Goal: Task Accomplishment & Management: Manage account settings

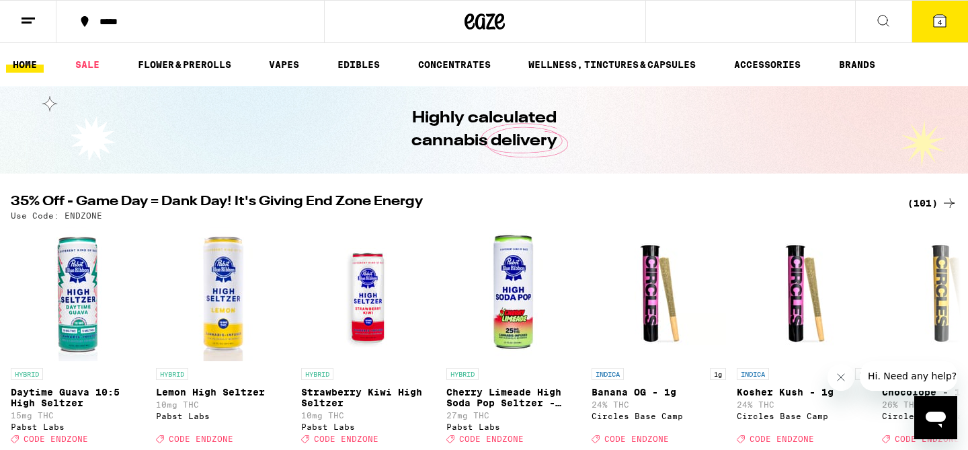
click at [32, 13] on icon at bounding box center [28, 21] width 16 height 16
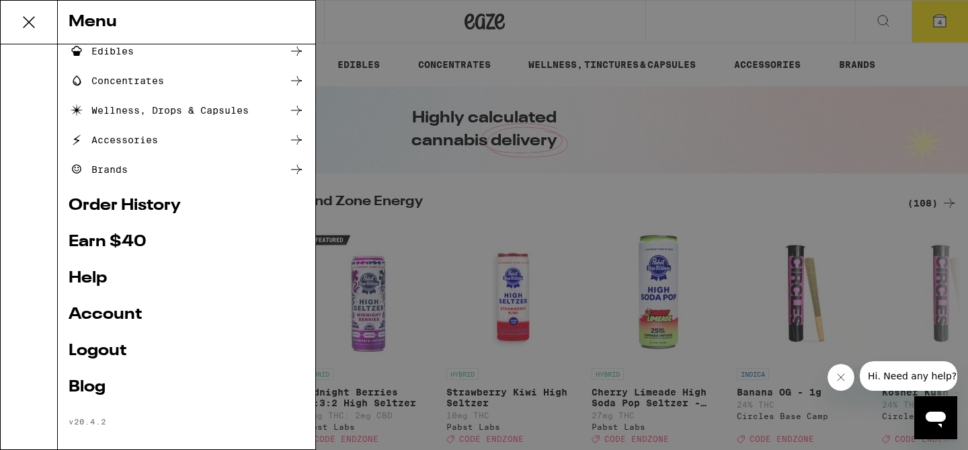
scroll to position [168, 0]
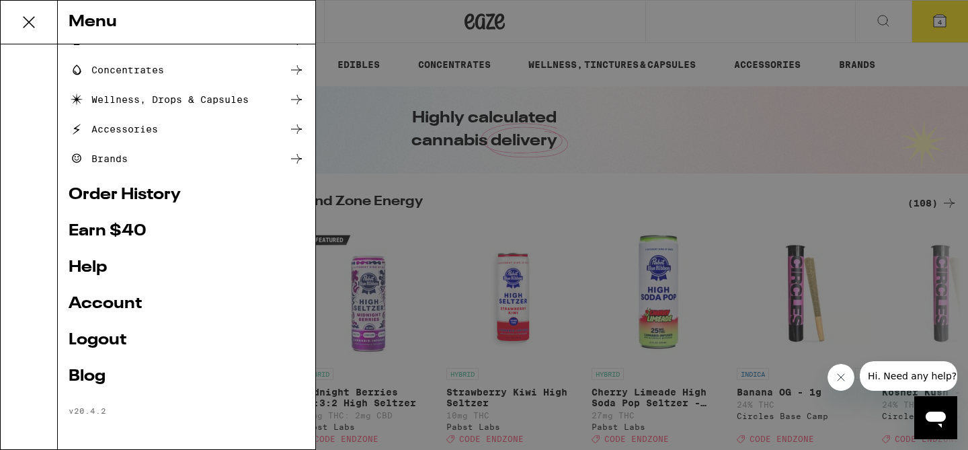
click at [95, 232] on link "Earn $ 40" at bounding box center [187, 231] width 236 height 16
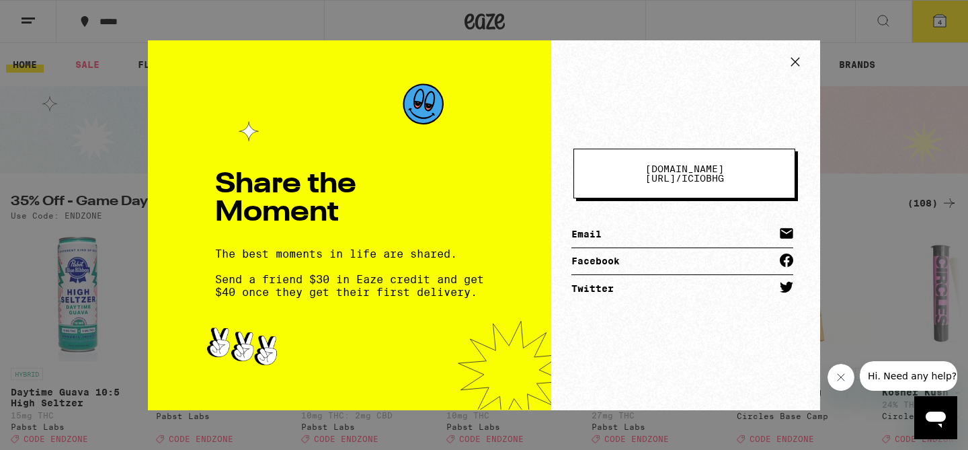
click at [663, 175] on span "eaze.com/share/l /" at bounding box center [684, 173] width 79 height 20
click at [582, 225] on link "Email" at bounding box center [682, 234] width 222 height 27
click at [788, 62] on icon at bounding box center [795, 62] width 20 height 20
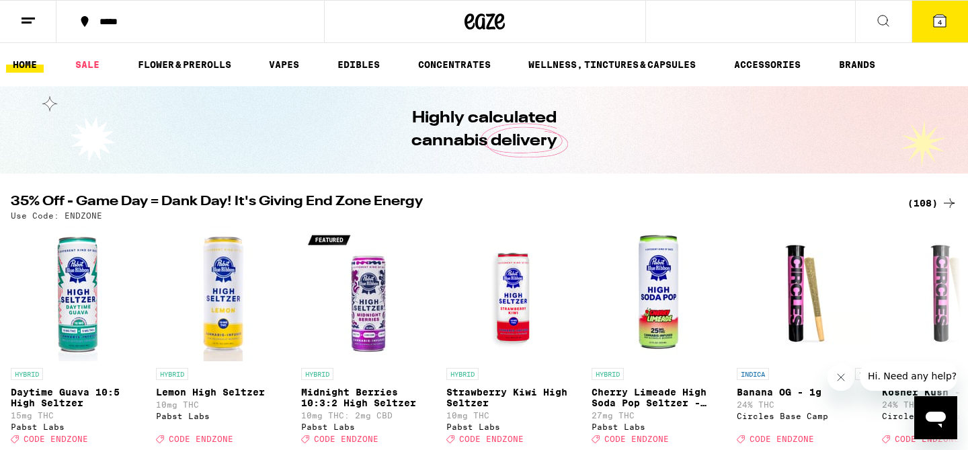
click at [27, 24] on icon at bounding box center [28, 21] width 16 height 16
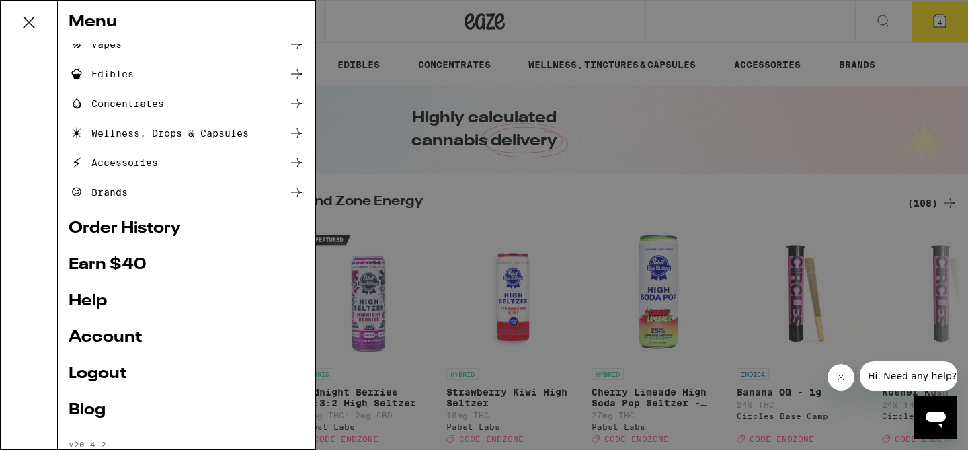
scroll to position [137, 0]
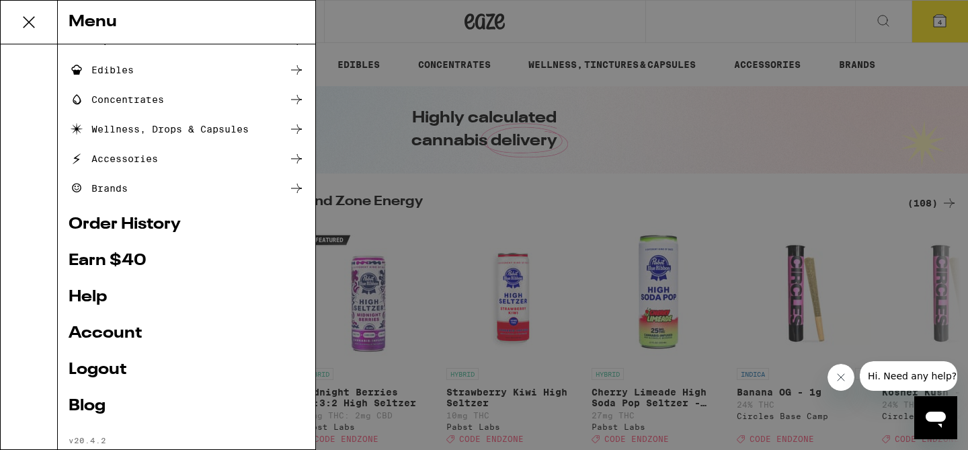
click at [96, 366] on link "Logout" at bounding box center [187, 369] width 236 height 16
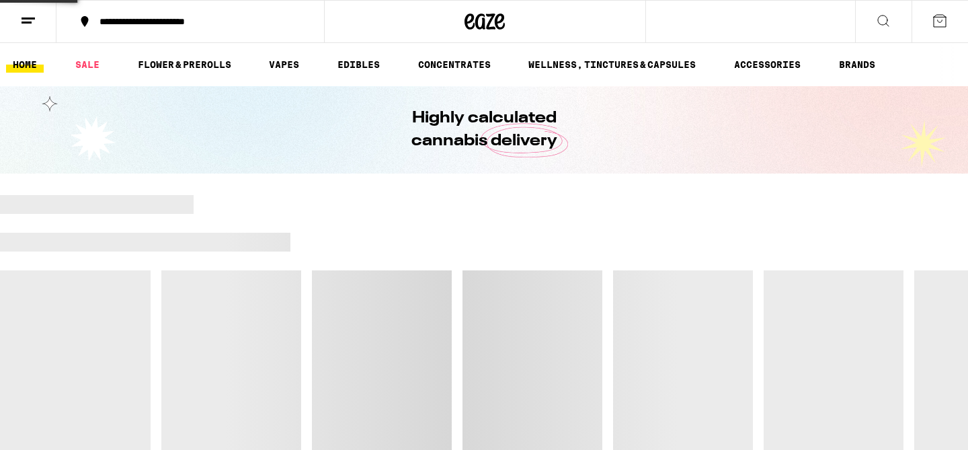
scroll to position [78, 0]
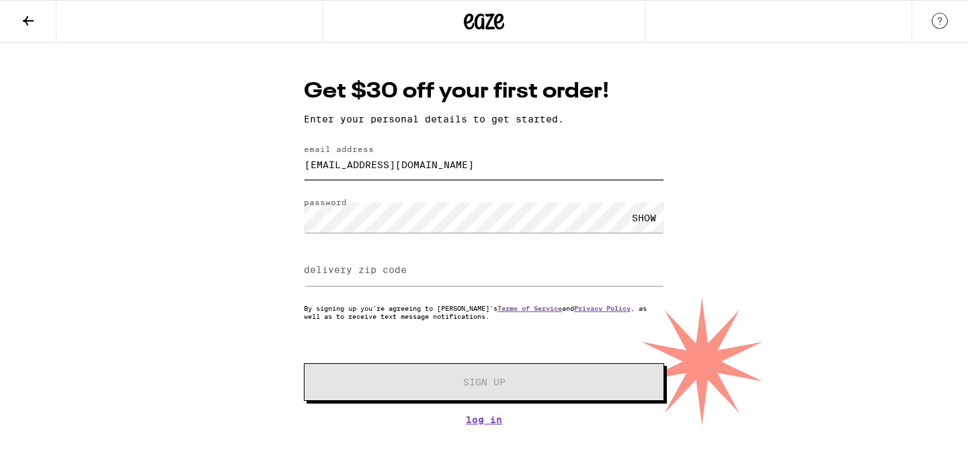
click at [390, 164] on input "[EMAIL_ADDRESS][DOMAIN_NAME]" at bounding box center [484, 164] width 360 height 30
click at [465, 161] on input "[EMAIL_ADDRESS][DOMAIN_NAME]" at bounding box center [484, 164] width 360 height 30
type input "[EMAIL_ADDRESS][DOMAIN_NAME]"
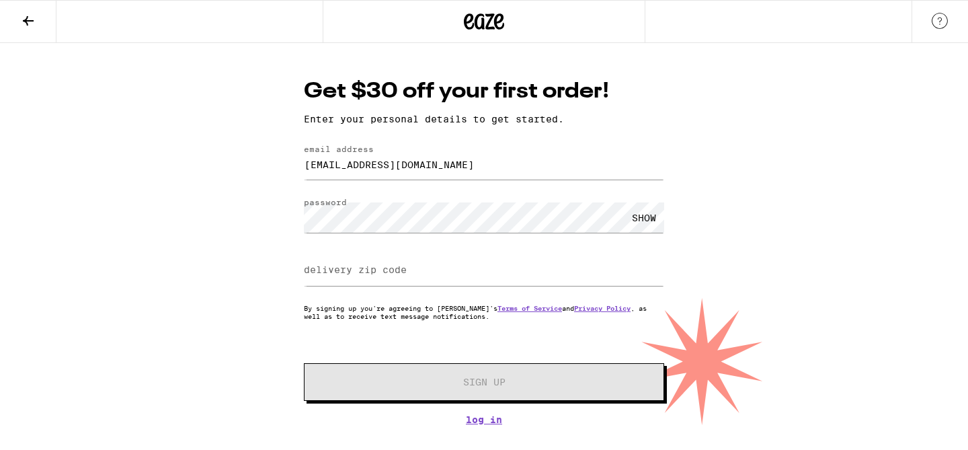
click at [390, 272] on label "delivery zip code" at bounding box center [355, 269] width 103 height 11
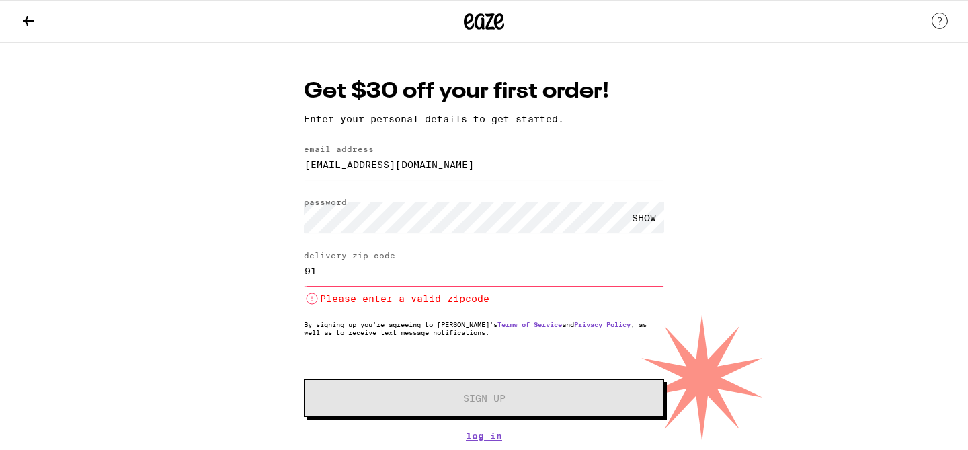
click at [380, 277] on input "91" at bounding box center [484, 270] width 360 height 30
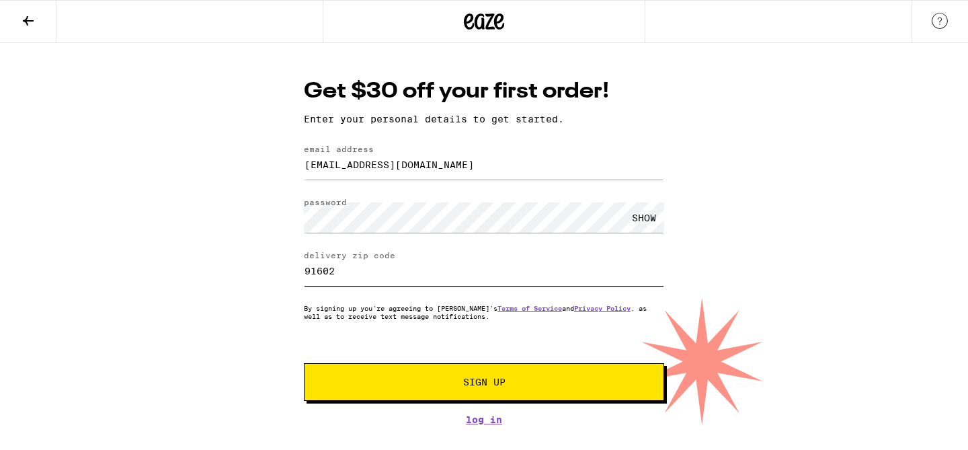
type input "91602"
click at [124, 310] on div "Get $30 off your first order! Enter your personal details to get started. email…" at bounding box center [484, 234] width 968 height 382
click at [480, 386] on span "Sign Up" at bounding box center [484, 381] width 42 height 9
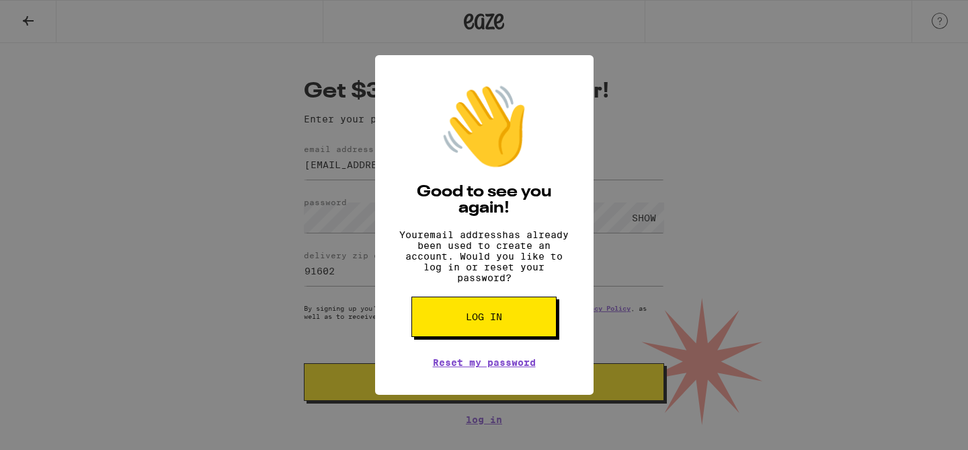
click at [477, 321] on span "Log in" at bounding box center [484, 316] width 36 height 9
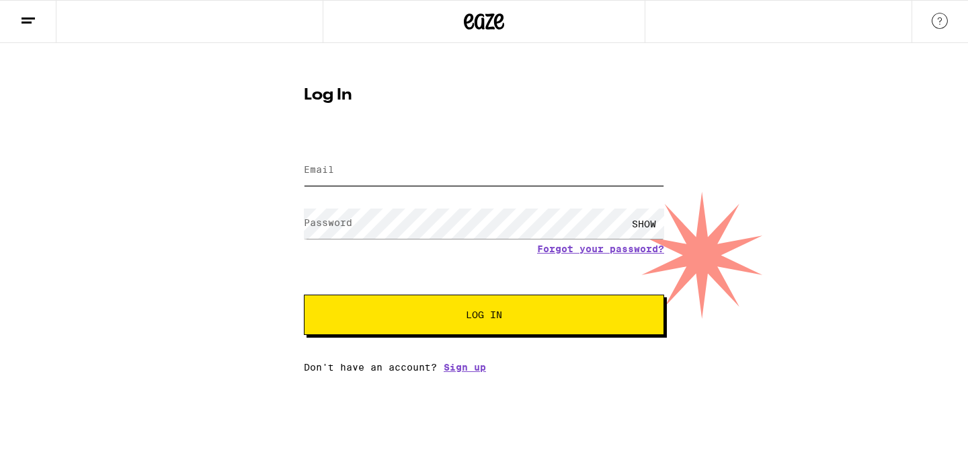
type input "[EMAIL_ADDRESS][DOMAIN_NAME]"
click at [378, 176] on input "[EMAIL_ADDRESS][DOMAIN_NAME]" at bounding box center [484, 170] width 360 height 30
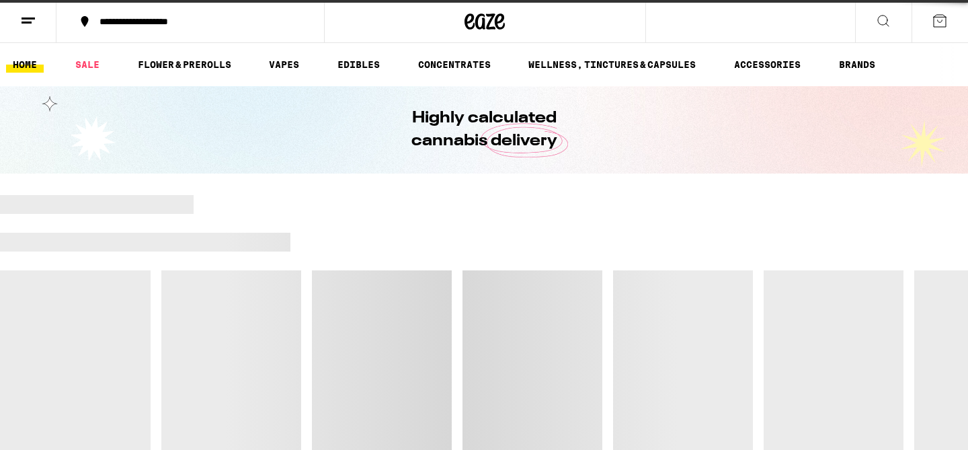
click at [378, 171] on div "Highly calculated cannabis delivery" at bounding box center [484, 129] width 516 height 87
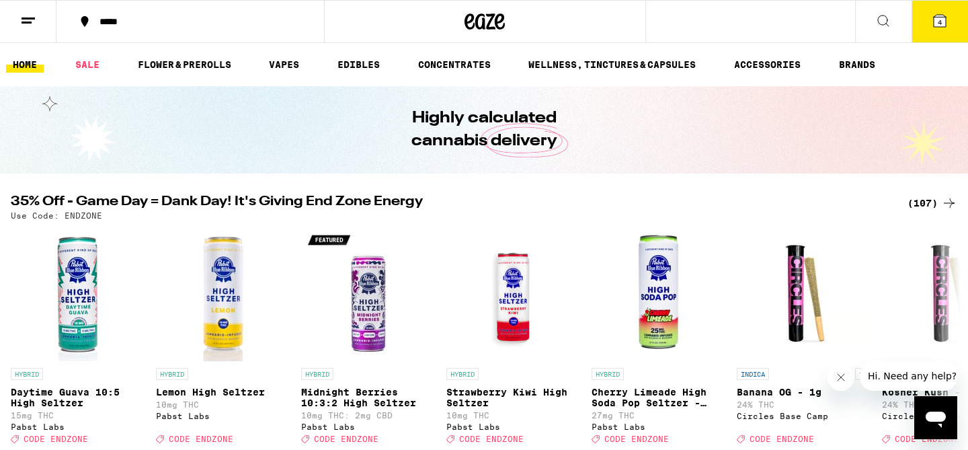
click at [31, 19] on icon at bounding box center [28, 21] width 16 height 16
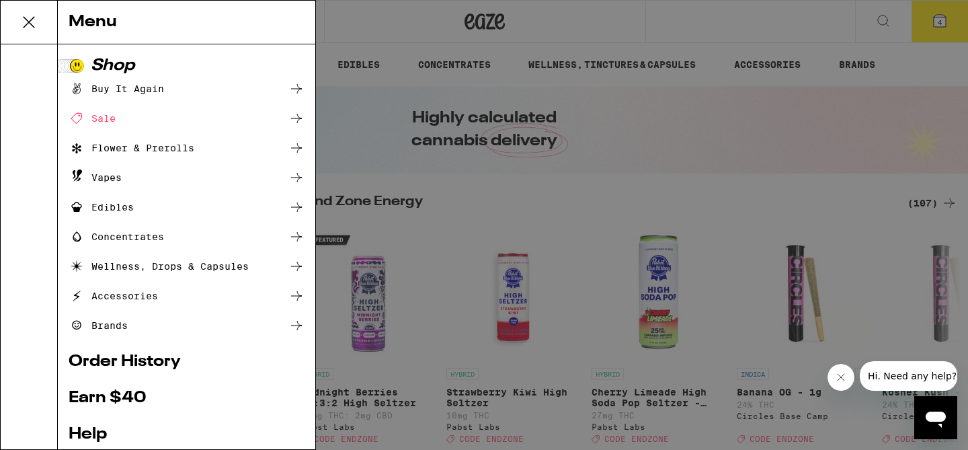
scroll to position [168, 0]
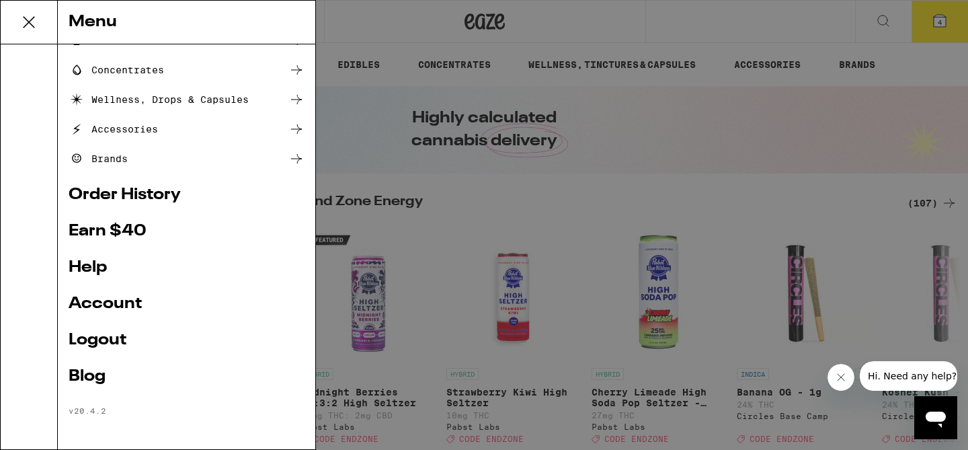
click at [116, 332] on link "Logout" at bounding box center [187, 340] width 236 height 16
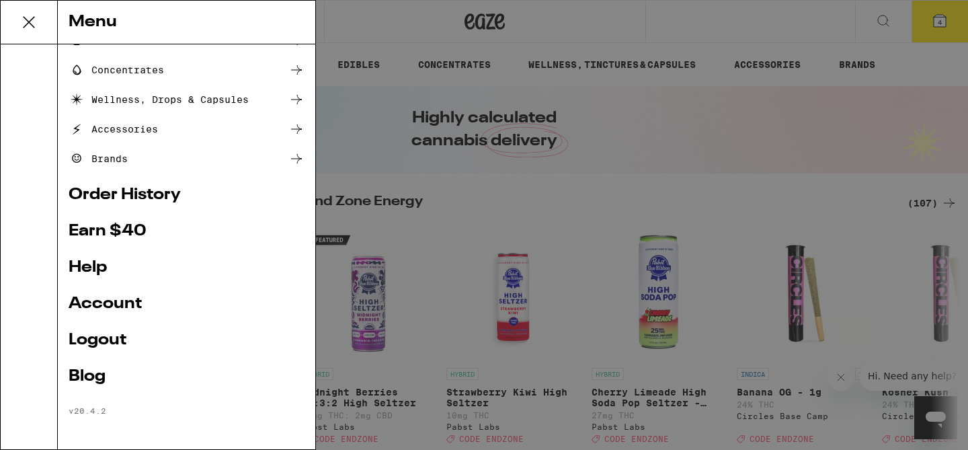
scroll to position [78, 0]
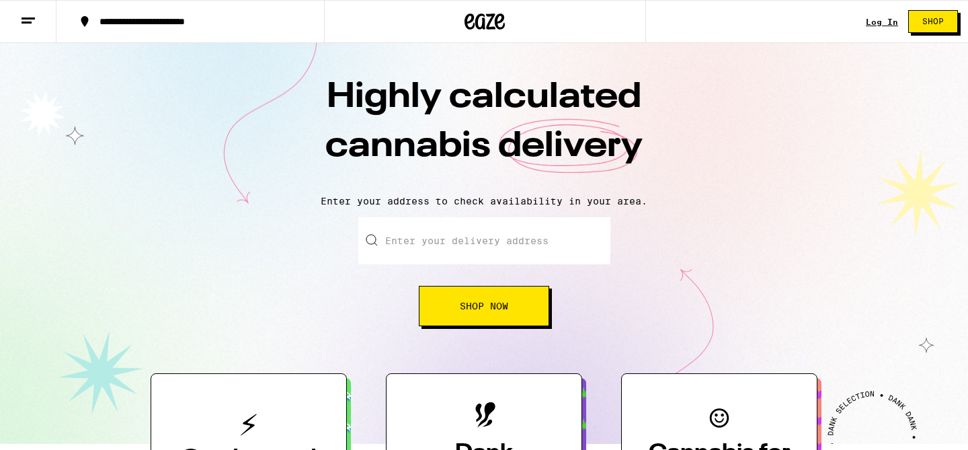
click at [884, 19] on link "Log In" at bounding box center [881, 21] width 32 height 9
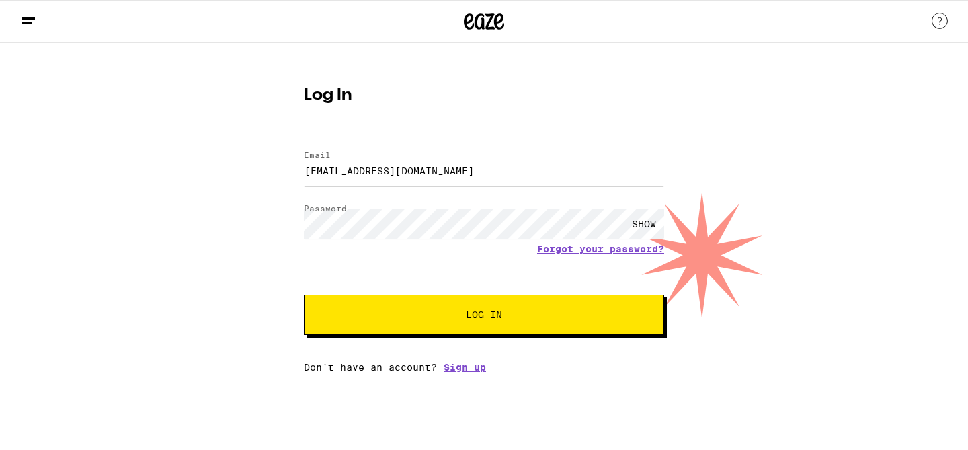
click at [376, 179] on input "joshspitz@hotmail.com" at bounding box center [484, 170] width 360 height 30
type input "joshspitz@gmail.com"
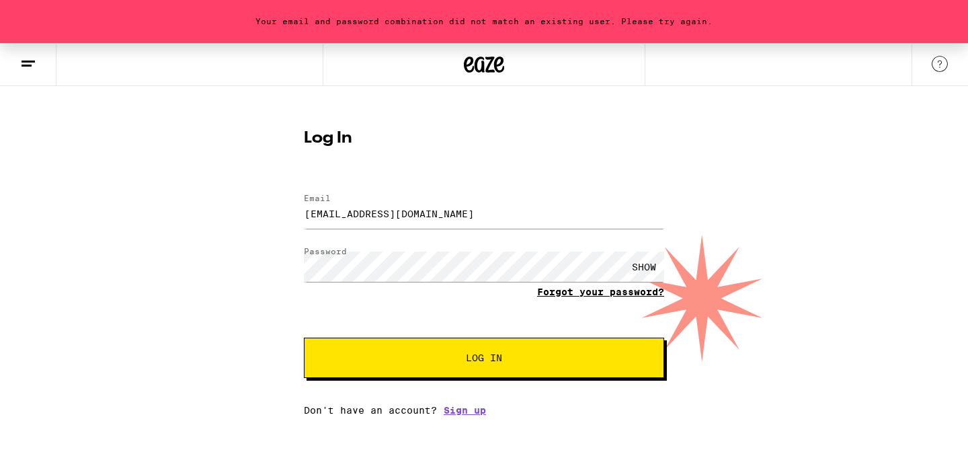
click at [572, 296] on link "Forgot your password?" at bounding box center [600, 291] width 127 height 11
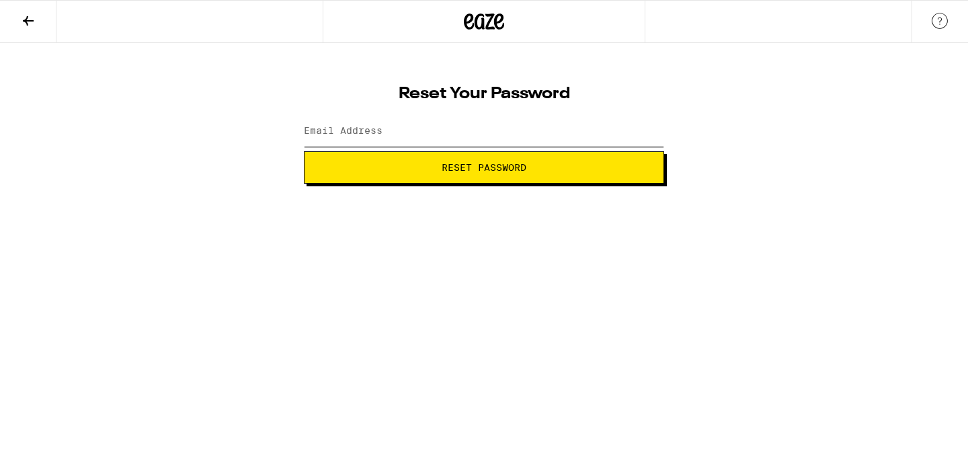
click at [444, 140] on input "Email Address" at bounding box center [484, 131] width 360 height 30
type input "joshspitz@gmail.com"
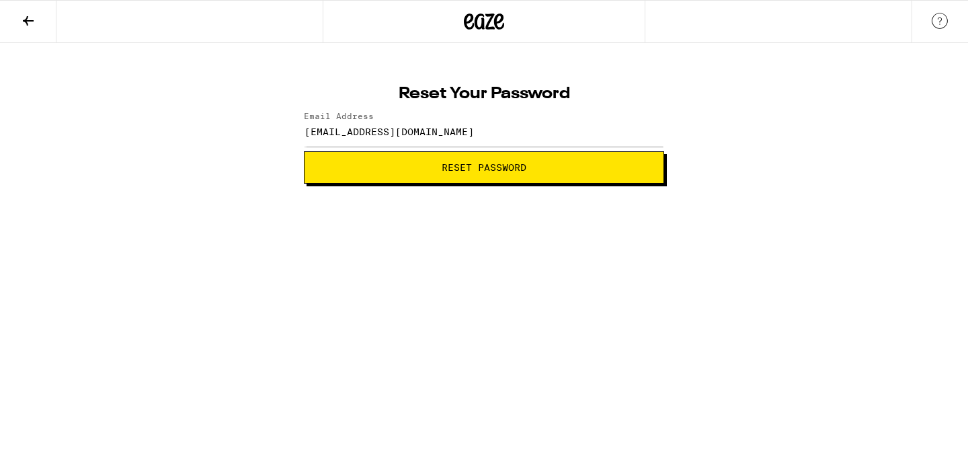
click at [493, 172] on span "Reset Password" at bounding box center [483, 167] width 85 height 9
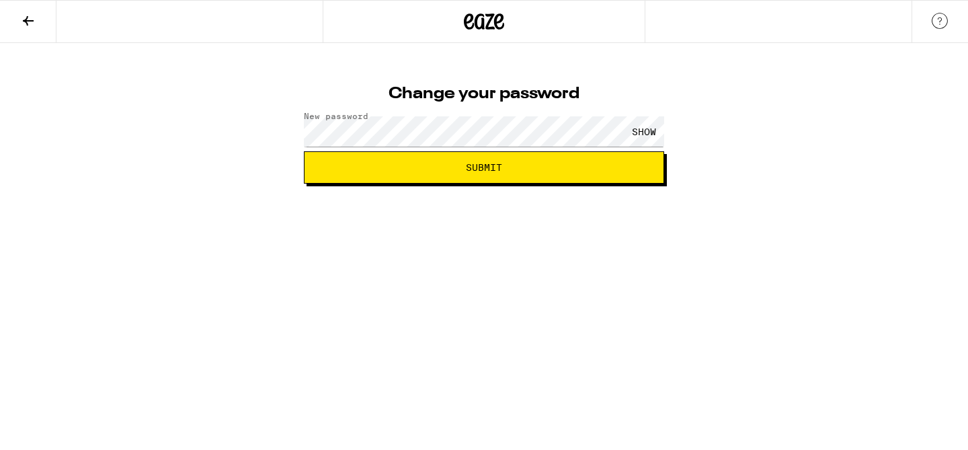
click at [552, 175] on button "Submit" at bounding box center [484, 167] width 360 height 32
